Goal: Task Accomplishment & Management: Use online tool/utility

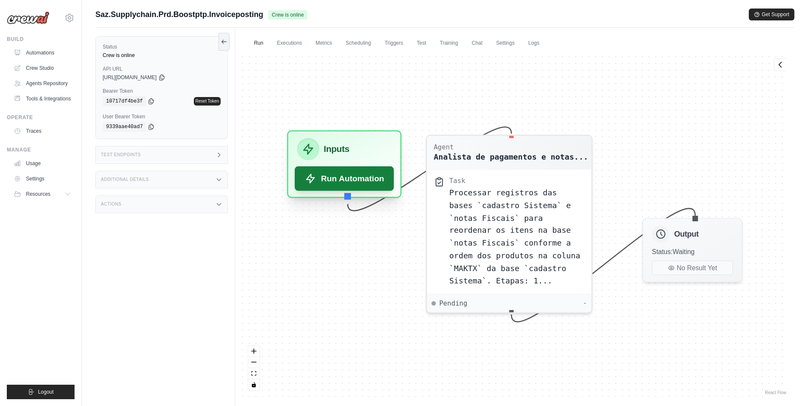
click at [362, 183] on button "Run Automation" at bounding box center [344, 179] width 99 height 24
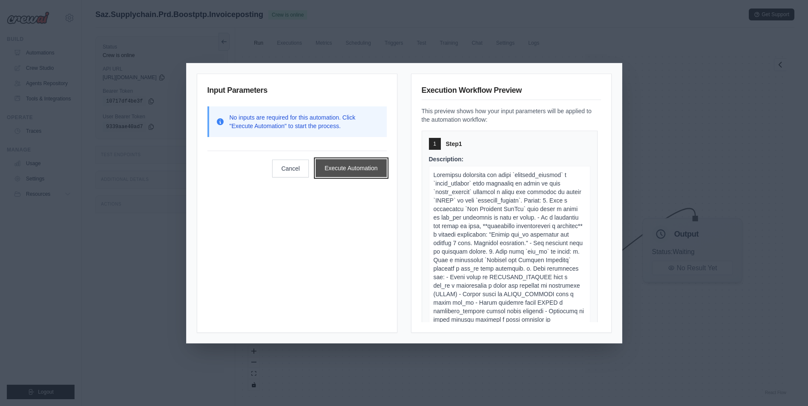
click at [370, 169] on button "Execute Automation" at bounding box center [351, 168] width 71 height 18
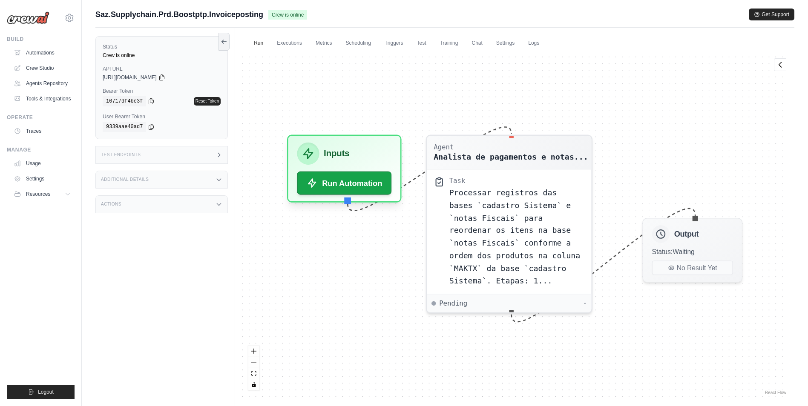
scroll to position [3, 0]
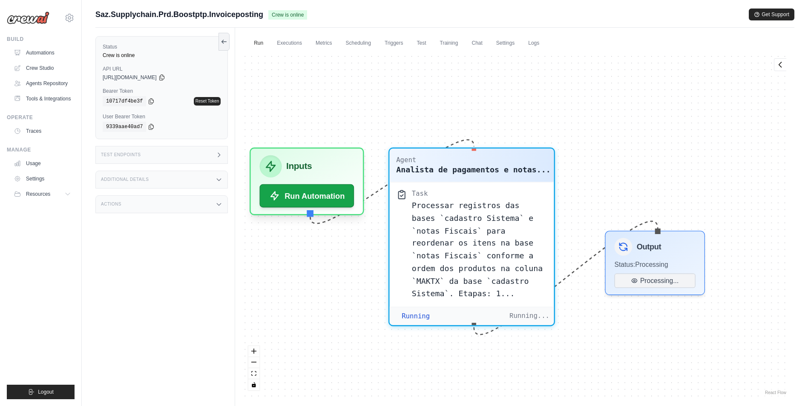
drag, startPoint x: 384, startPoint y: 311, endPoint x: 346, endPoint y: 324, distance: 39.6
click at [346, 324] on div "Agent Analista de pagamentos e notas... Task Processar registros das bases `cad…" at bounding box center [515, 224] width 546 height 345
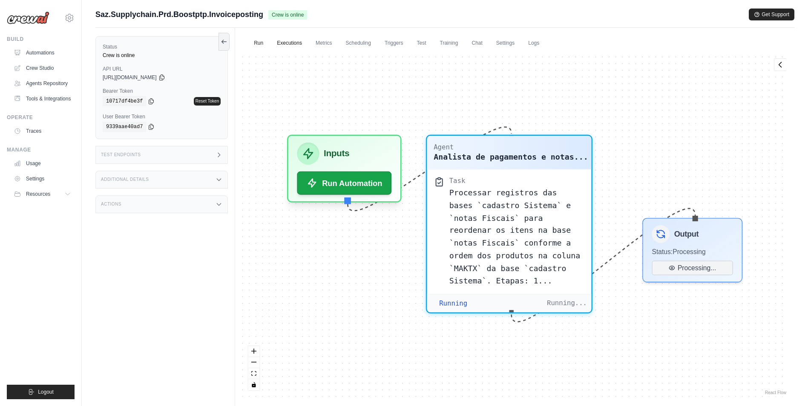
click at [299, 48] on link "Executions" at bounding box center [289, 43] width 35 height 18
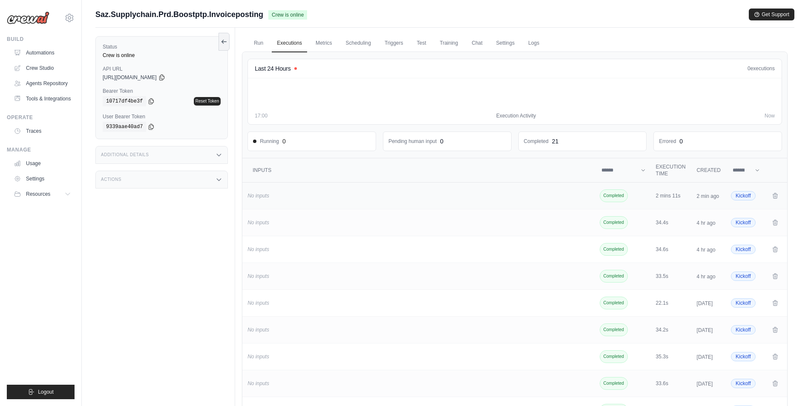
click at [470, 198] on div "No inputs" at bounding box center [418, 195] width 343 height 7
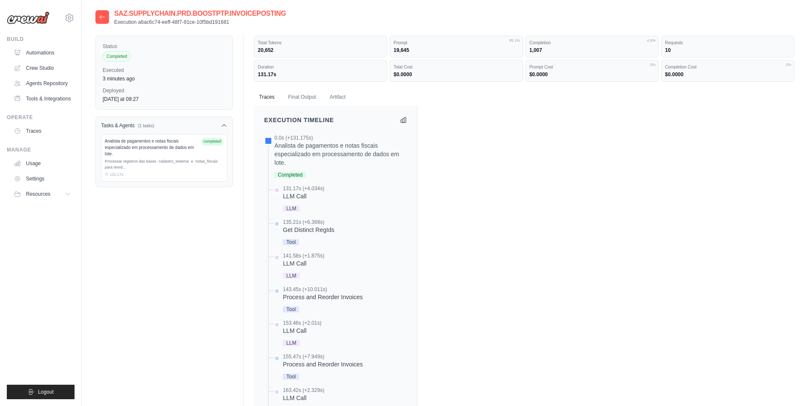
click at [171, 153] on div "Analista de pagamentos e notas fiscais especializado em processamento de dados …" at bounding box center [151, 147] width 93 height 19
click at [122, 163] on div "Processar registros das bases `cadastro_sistema` e `notas_fiscais` para reord..." at bounding box center [164, 164] width 119 height 11
click at [313, 95] on button "Final Output" at bounding box center [302, 97] width 38 height 18
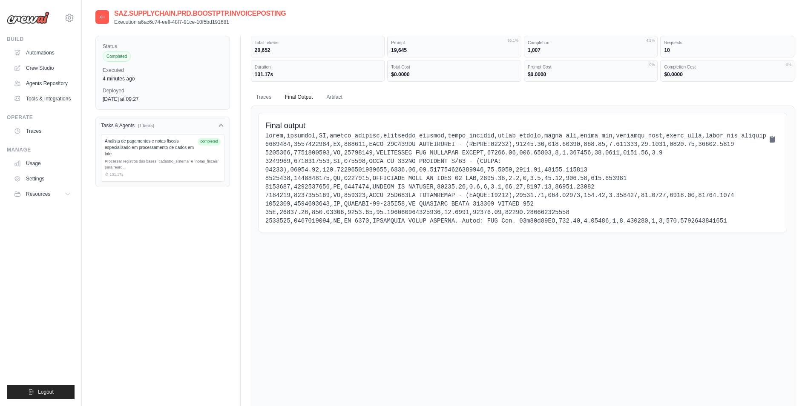
click at [317, 325] on div "Final output" at bounding box center [522, 309] width 543 height 406
